Goal: Transaction & Acquisition: Purchase product/service

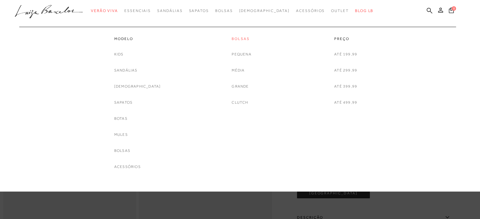
click at [238, 39] on link "Bolsas" at bounding box center [242, 38] width 20 height 5
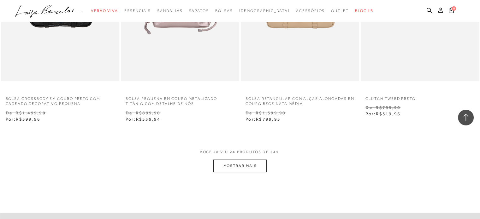
scroll to position [1357, 0]
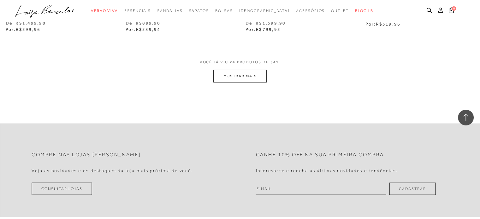
click at [248, 80] on button "MOSTRAR MAIS" at bounding box center [239, 76] width 53 height 12
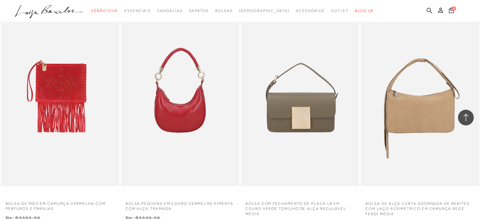
scroll to position [2715, 0]
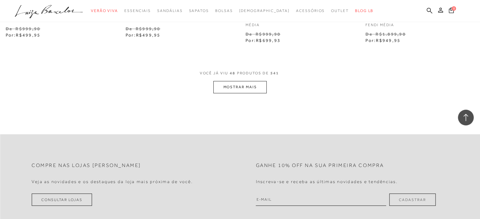
click at [265, 89] on button "MOSTRAR MAIS" at bounding box center [239, 87] width 53 height 12
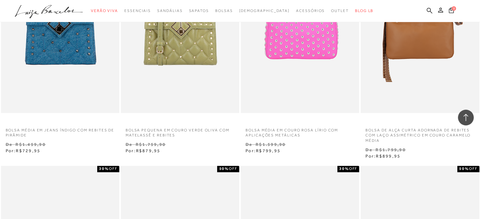
scroll to position [3441, 0]
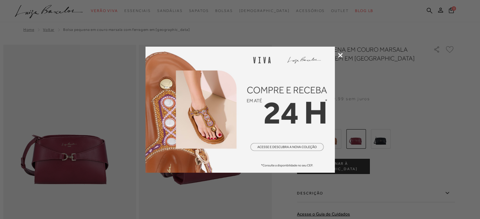
click at [340, 52] on div at bounding box center [240, 109] width 480 height 219
click at [341, 56] on icon at bounding box center [340, 55] width 5 height 5
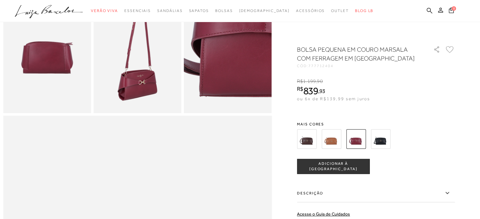
scroll to position [473, 0]
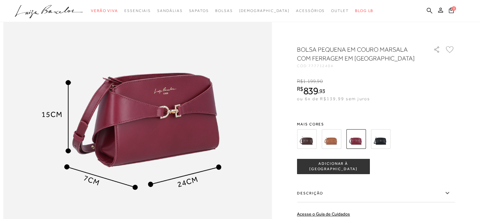
click at [307, 138] on img at bounding box center [307, 139] width 20 height 20
